Goal: Use online tool/utility: Utilize a website feature to perform a specific function

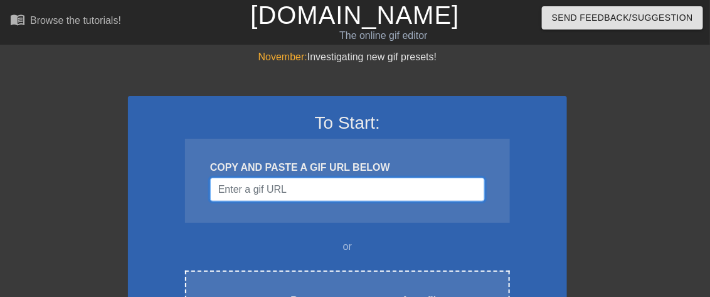
paste input "[URL][DOMAIN_NAME][DOMAIN_NAME]"
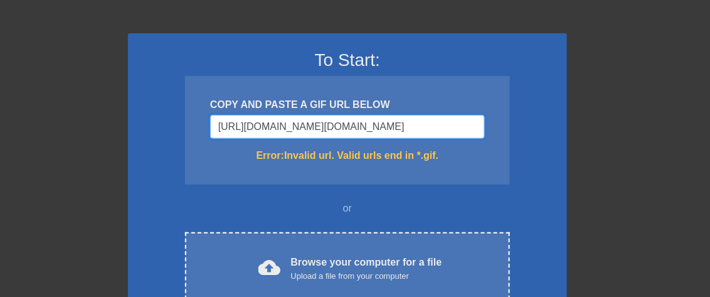
click at [341, 132] on input "[URL][DOMAIN_NAME][DOMAIN_NAME]" at bounding box center [347, 127] width 275 height 24
click at [342, 131] on input "[URL][DOMAIN_NAME][DOMAIN_NAME]" at bounding box center [347, 127] width 275 height 24
click at [349, 122] on input "[URL][DOMAIN_NAME][DOMAIN_NAME]" at bounding box center [347, 127] width 275 height 24
click at [352, 122] on input "[URL][DOMAIN_NAME][DOMAIN_NAME]" at bounding box center [347, 127] width 275 height 24
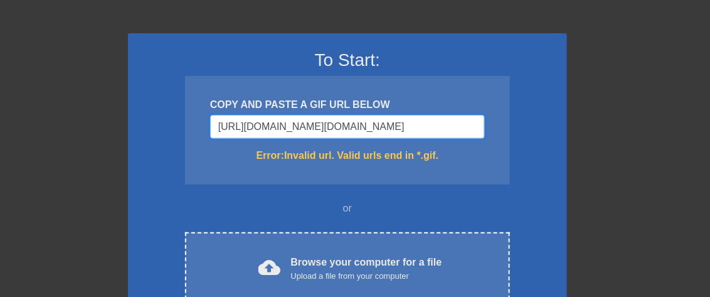
click at [352, 122] on input "[URL][DOMAIN_NAME][DOMAIN_NAME]" at bounding box center [347, 127] width 275 height 24
click at [353, 122] on input "[URL][DOMAIN_NAME][DOMAIN_NAME]" at bounding box center [347, 127] width 275 height 24
paste input "<img height="250px" src="[URL][DOMAIN_NAME]" width="206px" itemtype="[URL][DOMA…"
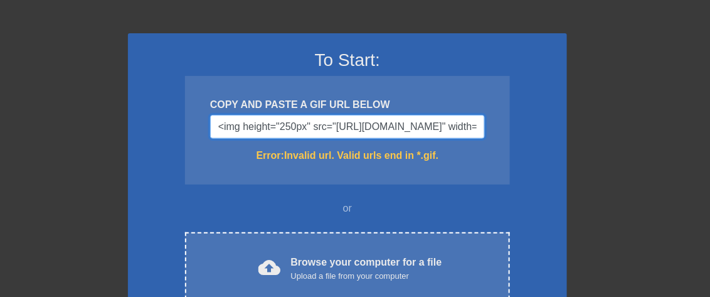
scroll to position [0, 1016]
type input "<img height="250px" src="[URL][DOMAIN_NAME]" width="206px" itemtype="[URL][DOMA…"
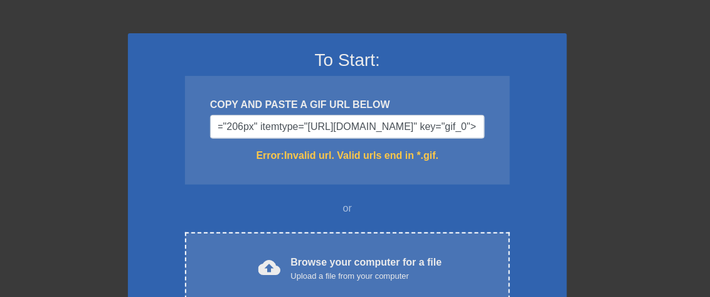
click at [518, 183] on div "To Start: COPY AND PASTE A GIF URL BELOW <img height="250px" src="[URL][DOMAIN_…" at bounding box center [347, 200] width 439 height 334
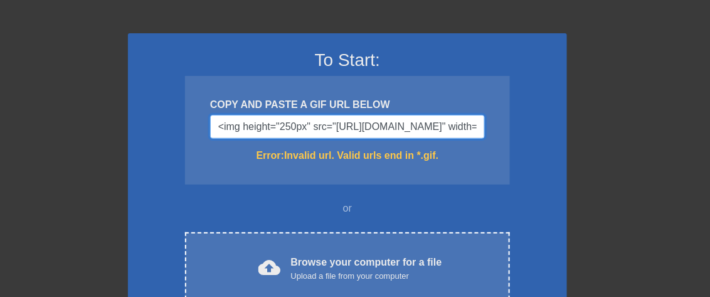
click at [429, 125] on input "<img height="250px" src="[URL][DOMAIN_NAME]" width="206px" itemtype="[URL][DOMA…" at bounding box center [347, 127] width 275 height 24
drag, startPoint x: 442, startPoint y: 125, endPoint x: 31, endPoint y: 188, distance: 415.6
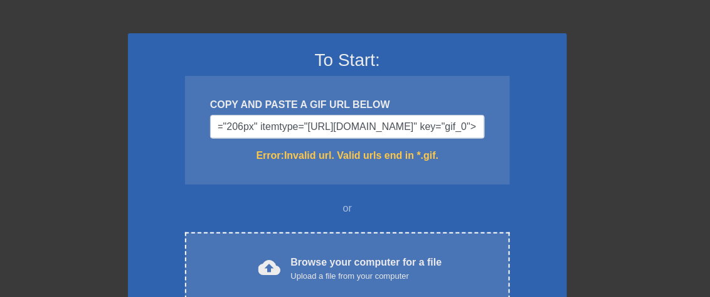
scroll to position [0, 0]
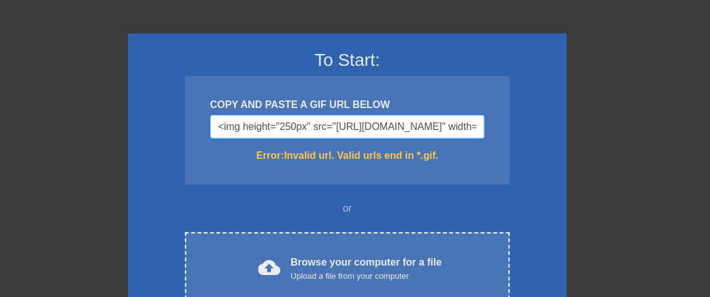
click at [426, 127] on input "<img height="250px" src="[URL][DOMAIN_NAME]" width="206px" itemtype="[URL][DOMA…" at bounding box center [347, 127] width 275 height 24
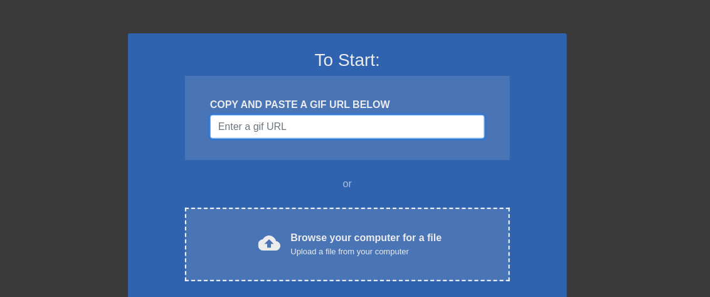
paste input "<img height="250px" src="[URL][DOMAIN_NAME]" width="206px" itemtype="[URL][DOMA…"
type input "<img height="250px" src="[URL][DOMAIN_NAME]" width="206px" itemtype="[URL][DOMA…"
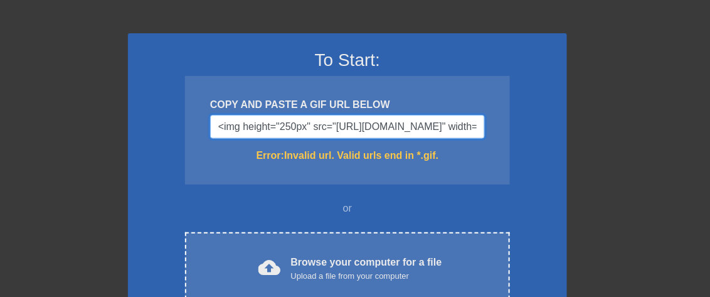
drag, startPoint x: 314, startPoint y: 127, endPoint x: 97, endPoint y: 171, distance: 221.4
click at [0, 128] on html "menu_book Browse the tutorials! [DOMAIN_NAME] The online gif editor Send Feedba…" at bounding box center [355, 284] width 710 height 694
click at [206, 177] on div "COPY AND PASTE A GIF URL BELOW <img height="250px" src="[URL][DOMAIN_NAME]" wid…" at bounding box center [347, 130] width 325 height 109
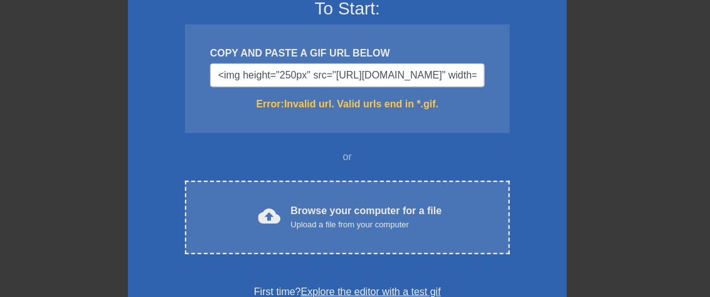
scroll to position [250, 0]
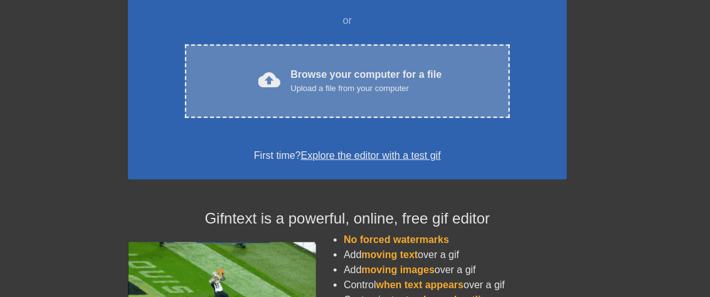
click at [381, 93] on div "cloud_upload Browse your computer for a file Upload a file from your computer" at bounding box center [347, 81] width 272 height 28
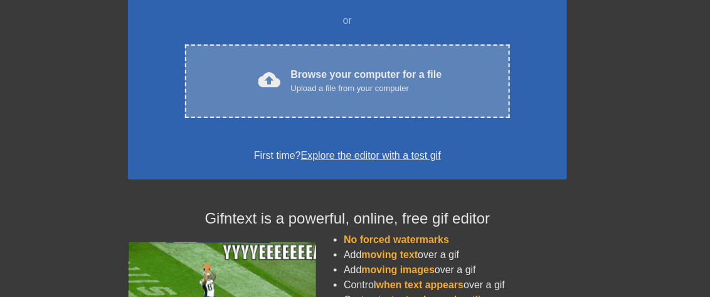
click at [400, 77] on div "Browse your computer for a file Upload a file from your computer" at bounding box center [366, 81] width 151 height 28
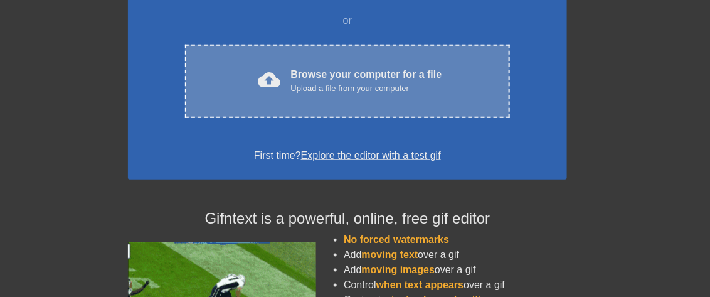
click at [347, 74] on div "Browse your computer for a file Upload a file from your computer" at bounding box center [366, 81] width 151 height 28
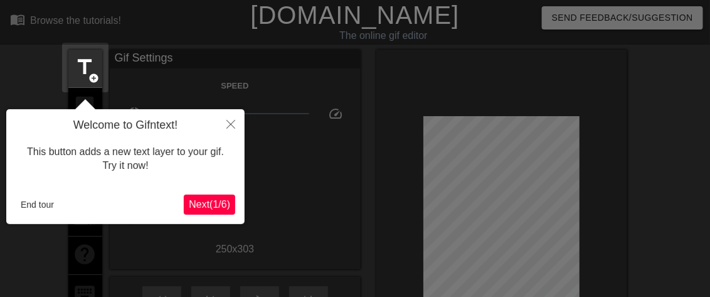
scroll to position [30, 0]
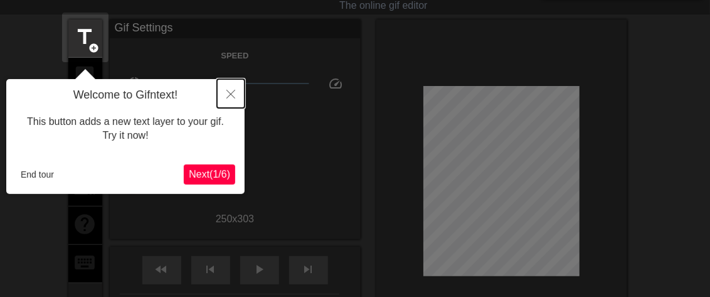
click at [230, 97] on icon "Close" at bounding box center [230, 94] width 9 height 9
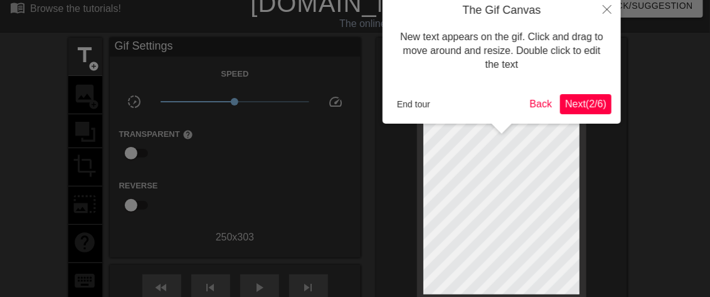
scroll to position [0, 0]
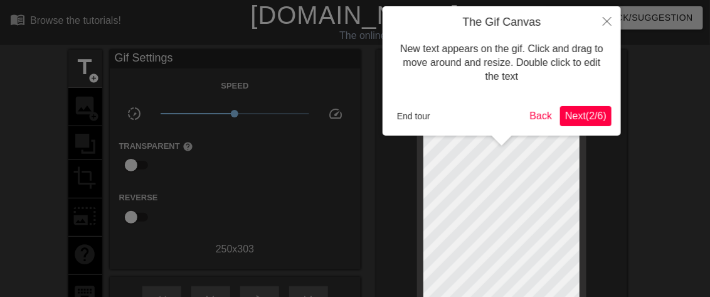
click at [441, 125] on div "End tour Back Next ( 2 / 6 )" at bounding box center [502, 116] width 220 height 20
click at [423, 115] on button "End tour" at bounding box center [413, 116] width 43 height 19
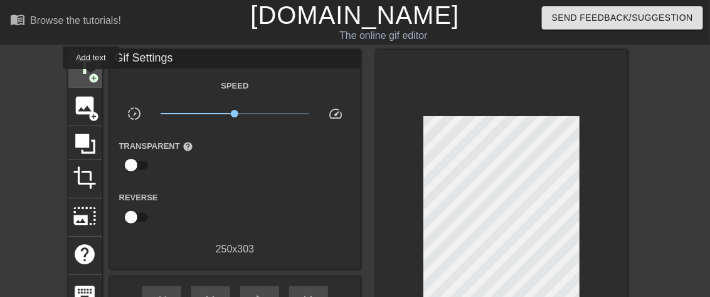
click at [82, 73] on span "title" at bounding box center [85, 67] width 24 height 24
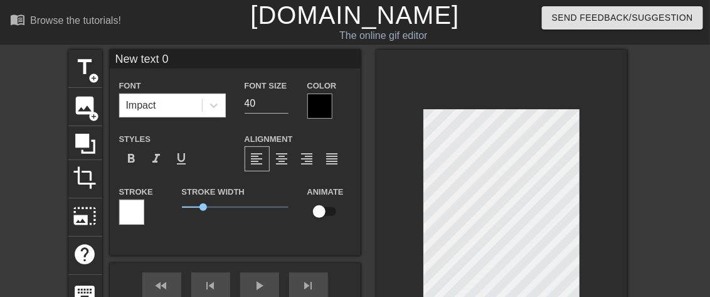
click at [173, 48] on div "menu_book Browse the tutorials! [DOMAIN_NAME] The online gif editor Send Feedba…" at bounding box center [355, 219] width 710 height 439
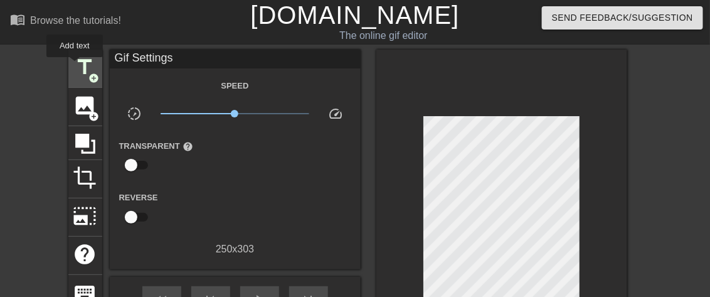
click at [70, 66] on div "title add_circle" at bounding box center [85, 69] width 34 height 38
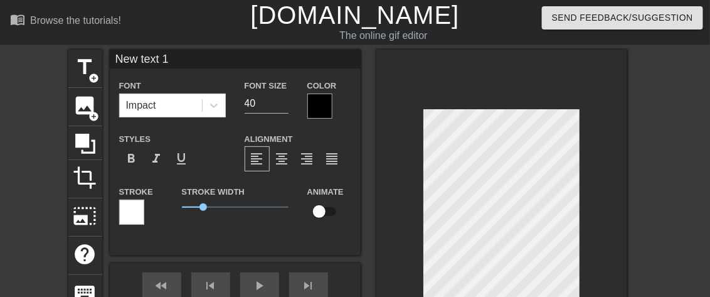
click at [194, 62] on input "New text 1" at bounding box center [235, 59] width 251 height 19
type input "G"
type input "got an appointment!"
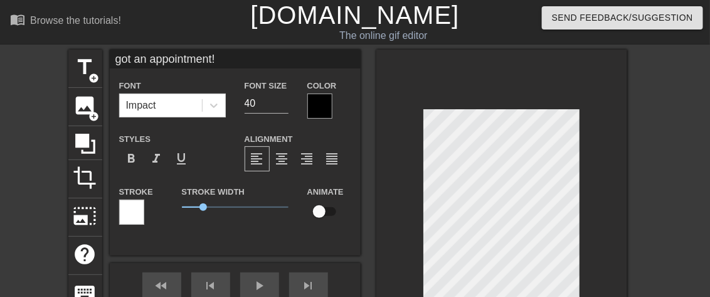
type input "New text 0"
drag, startPoint x: 149, startPoint y: 56, endPoint x: -78, endPoint y: 55, distance: 227.1
click at [0, 55] on html "menu_book Browse the tutorials! [DOMAIN_NAME] The online gif editor Send Feedba…" at bounding box center [355, 219] width 710 height 439
click at [213, 55] on input "got an" at bounding box center [235, 59] width 251 height 19
type input "got an appointment"
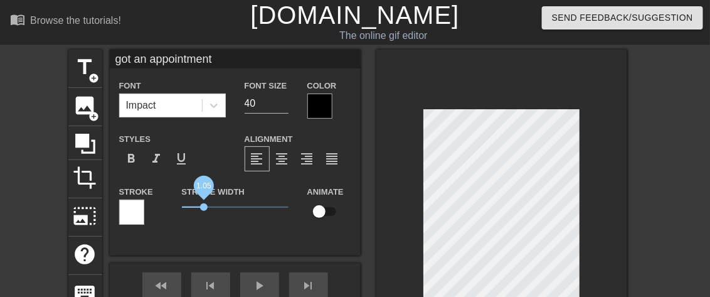
click at [205, 211] on span "1.05" at bounding box center [235, 206] width 107 height 15
click at [283, 107] on input "39" at bounding box center [267, 103] width 44 height 20
click at [283, 107] on input "38" at bounding box center [267, 103] width 44 height 20
click at [283, 107] on input "37" at bounding box center [267, 103] width 44 height 20
click at [283, 107] on input "20" at bounding box center [267, 103] width 44 height 20
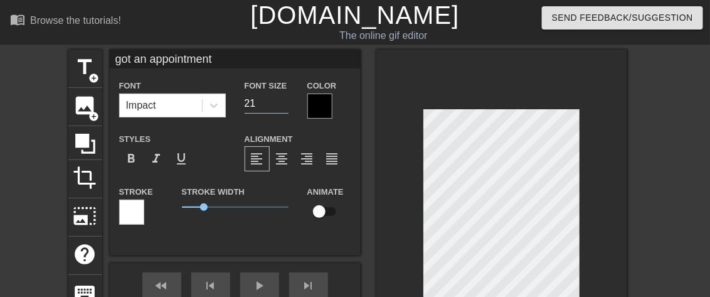
click at [285, 98] on input "21" at bounding box center [267, 103] width 44 height 20
click at [285, 98] on input "22" at bounding box center [267, 103] width 44 height 20
click at [285, 98] on input "23" at bounding box center [267, 103] width 44 height 20
click at [285, 98] on input "24" at bounding box center [267, 103] width 44 height 20
click at [285, 98] on input "25" at bounding box center [267, 103] width 44 height 20
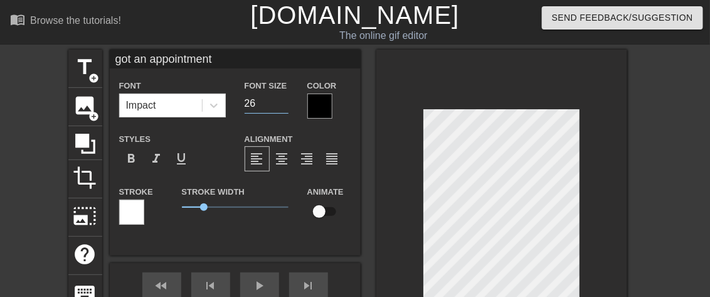
click at [284, 97] on input "26" at bounding box center [267, 103] width 44 height 20
type input "27"
click at [284, 97] on input "27" at bounding box center [267, 103] width 44 height 20
click at [328, 104] on div at bounding box center [319, 105] width 25 height 25
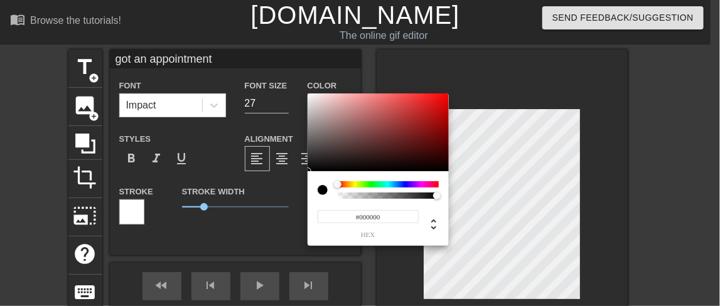
type input "#900606"
click at [442, 127] on div at bounding box center [377, 132] width 141 height 78
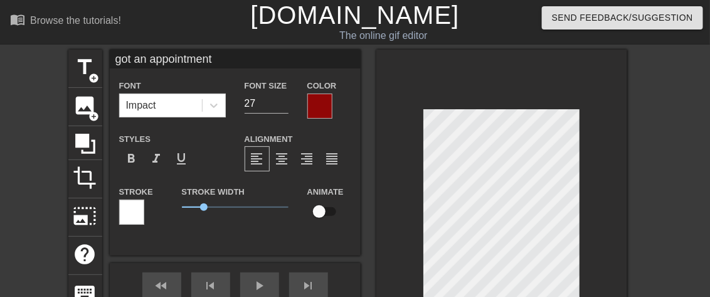
click at [253, 55] on input "got an appointment" at bounding box center [235, 59] width 251 height 19
type input "got an appointment!"
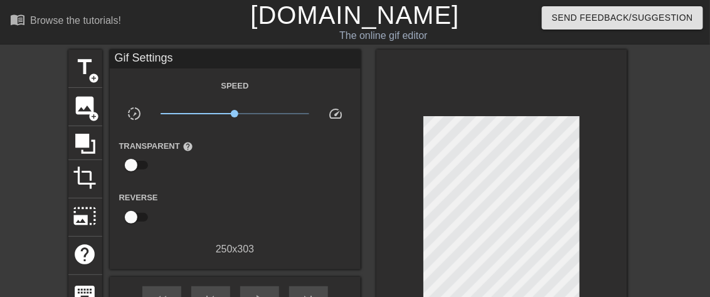
click at [634, 234] on div "title add_circle image add_circle crop photo_size_select_large help keyboard Gi…" at bounding box center [355, 214] width 710 height 329
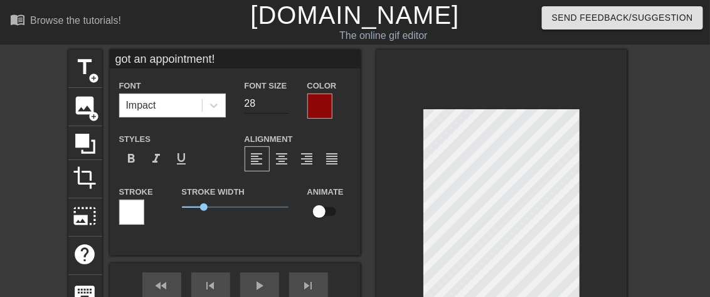
click at [287, 98] on input "28" at bounding box center [267, 103] width 44 height 20
click at [287, 98] on input "29" at bounding box center [267, 103] width 44 height 20
type input "30"
click at [281, 101] on input "30" at bounding box center [267, 103] width 44 height 20
click at [277, 101] on input "30" at bounding box center [267, 103] width 44 height 20
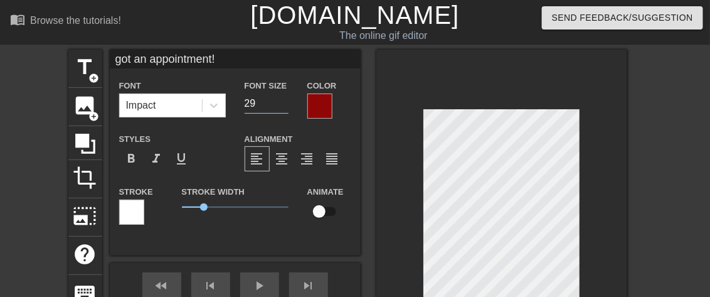
click at [282, 107] on input "29" at bounding box center [267, 103] width 44 height 20
type input "28"
click at [282, 107] on input "28" at bounding box center [267, 103] width 44 height 20
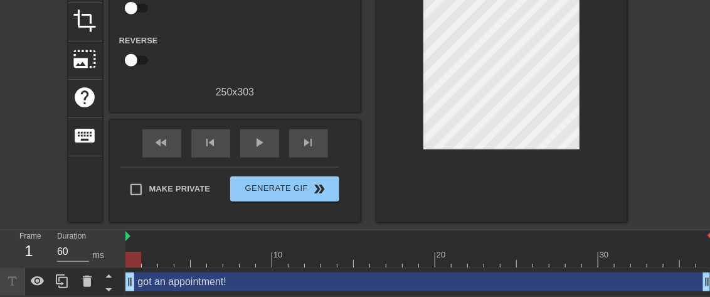
scroll to position [157, 0]
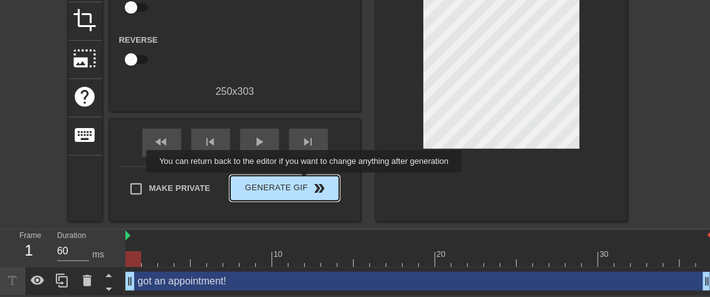
click at [306, 181] on span "Generate Gif double_arrow" at bounding box center [284, 188] width 98 height 15
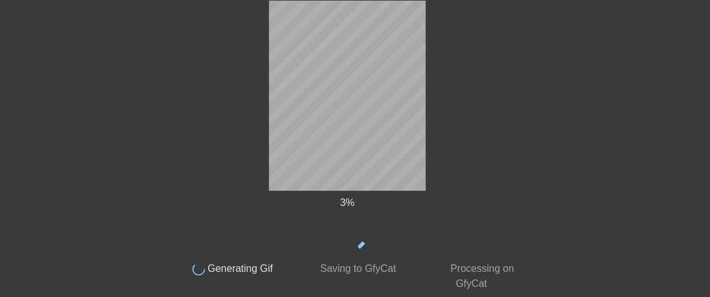
scroll to position [0, 0]
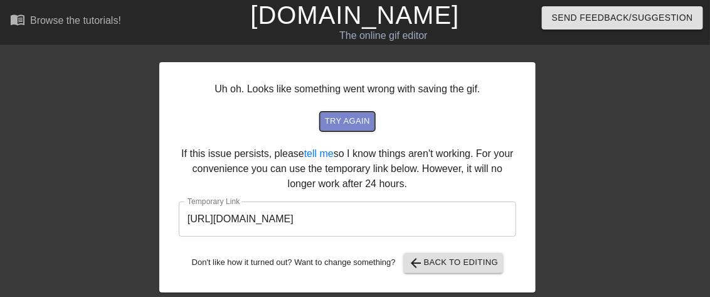
click at [364, 121] on span "try again" at bounding box center [347, 121] width 45 height 14
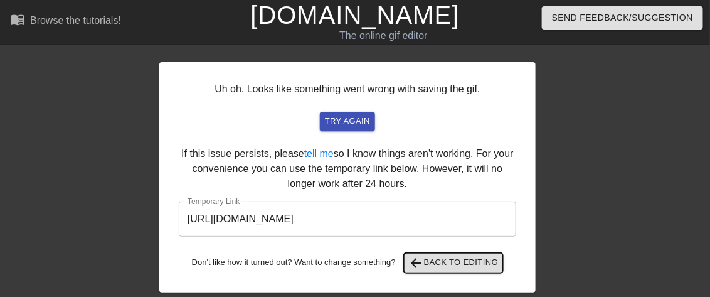
click at [457, 267] on span "arrow_back Back to Editing" at bounding box center [454, 262] width 90 height 15
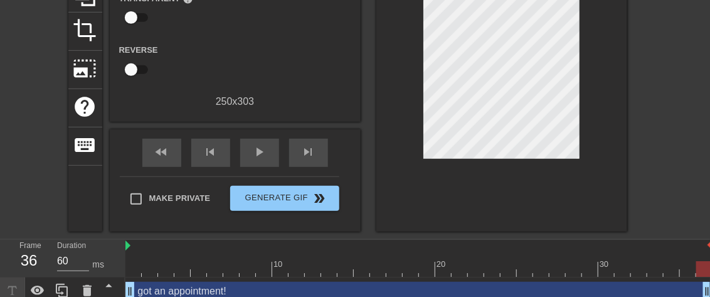
scroll to position [157, 0]
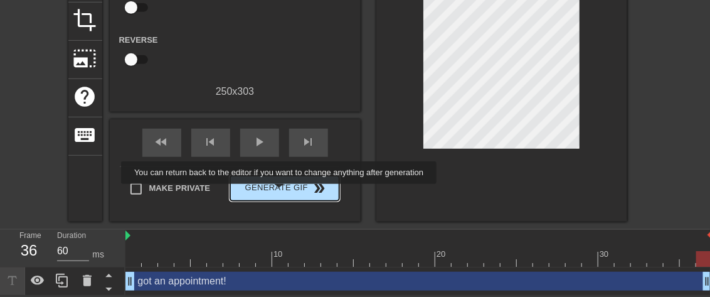
click at [281, 187] on span "Generate Gif double_arrow" at bounding box center [284, 188] width 98 height 15
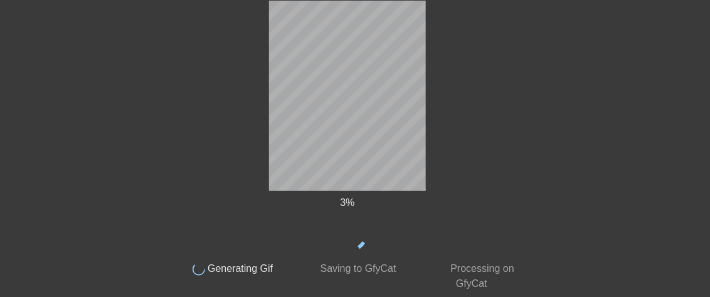
scroll to position [0, 0]
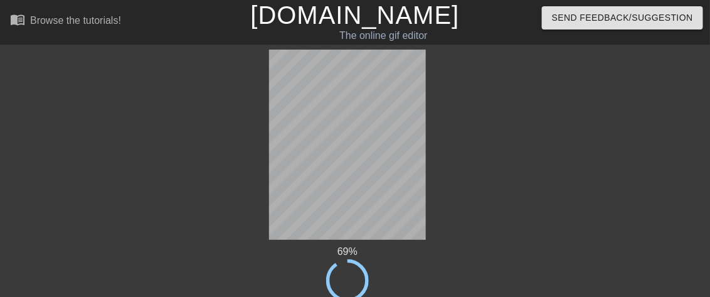
drag, startPoint x: 582, startPoint y: 164, endPoint x: 534, endPoint y: 182, distance: 50.8
click at [534, 182] on div "69 % done Generating Gif done Saving to GfyCat done Processing on GfyCat title …" at bounding box center [355, 195] width 710 height 290
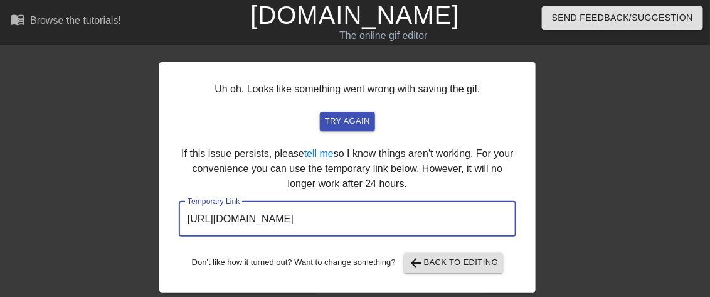
click at [458, 211] on input "[URL][DOMAIN_NAME]" at bounding box center [347, 218] width 337 height 35
click at [430, 214] on input "[URL][DOMAIN_NAME]" at bounding box center [347, 218] width 337 height 35
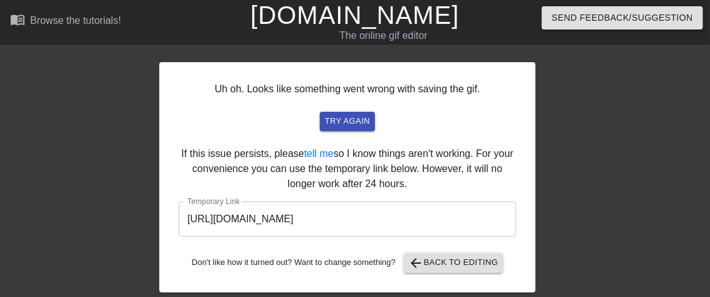
click at [507, 188] on div "Uh oh. Looks like something went wrong with saving the gif. try again If this i…" at bounding box center [347, 177] width 376 height 230
click at [480, 267] on span "arrow_back Back to Editing" at bounding box center [454, 262] width 90 height 15
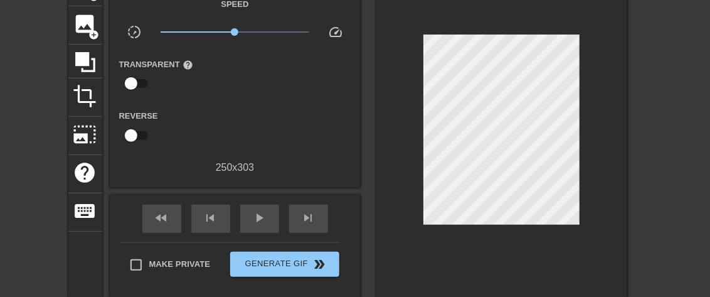
scroll to position [32, 0]
